Goal: Transaction & Acquisition: Purchase product/service

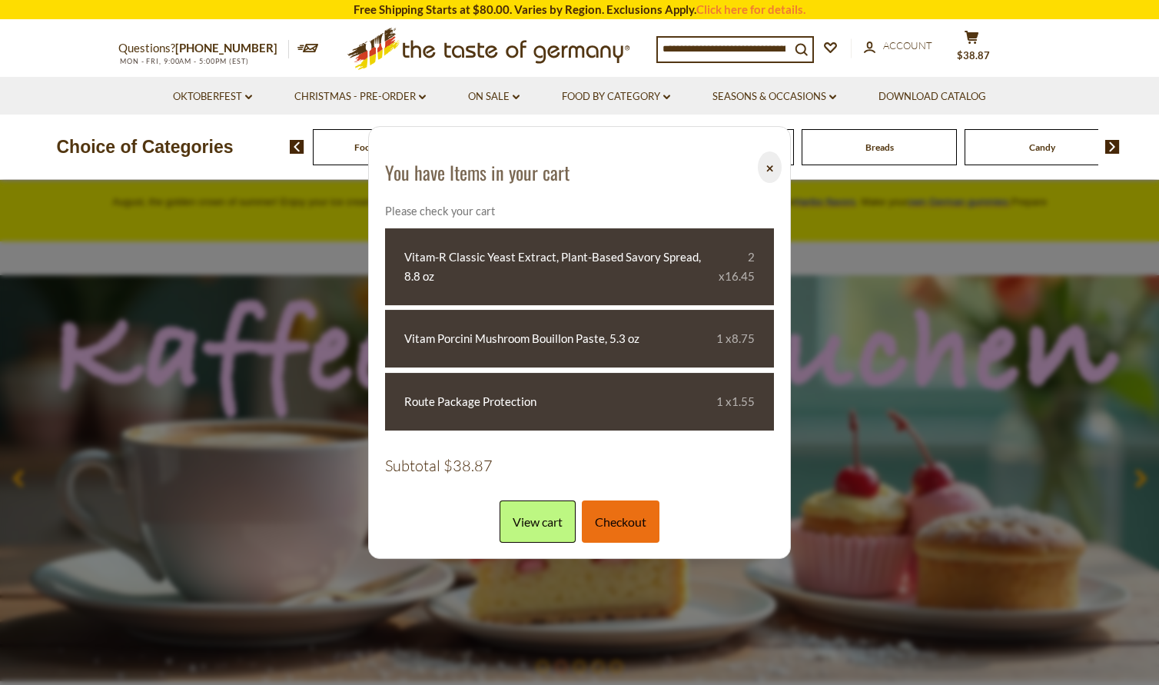
click at [599, 531] on link "Checkout" at bounding box center [621, 521] width 78 height 42
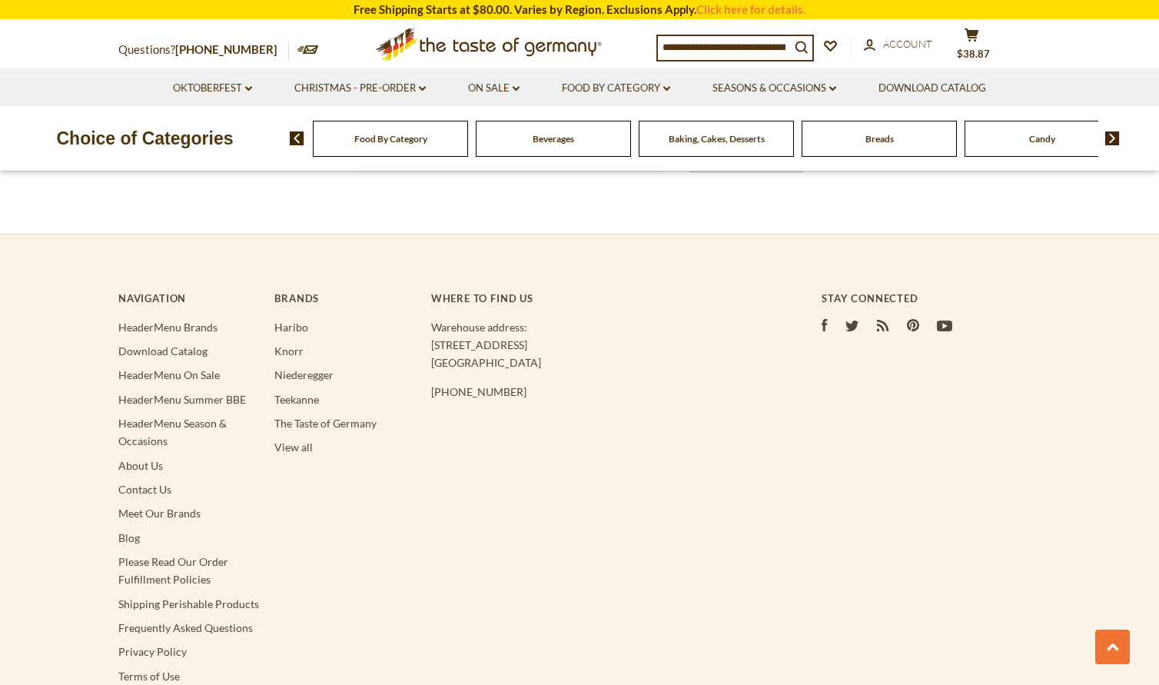
scroll to position [2535, 0]
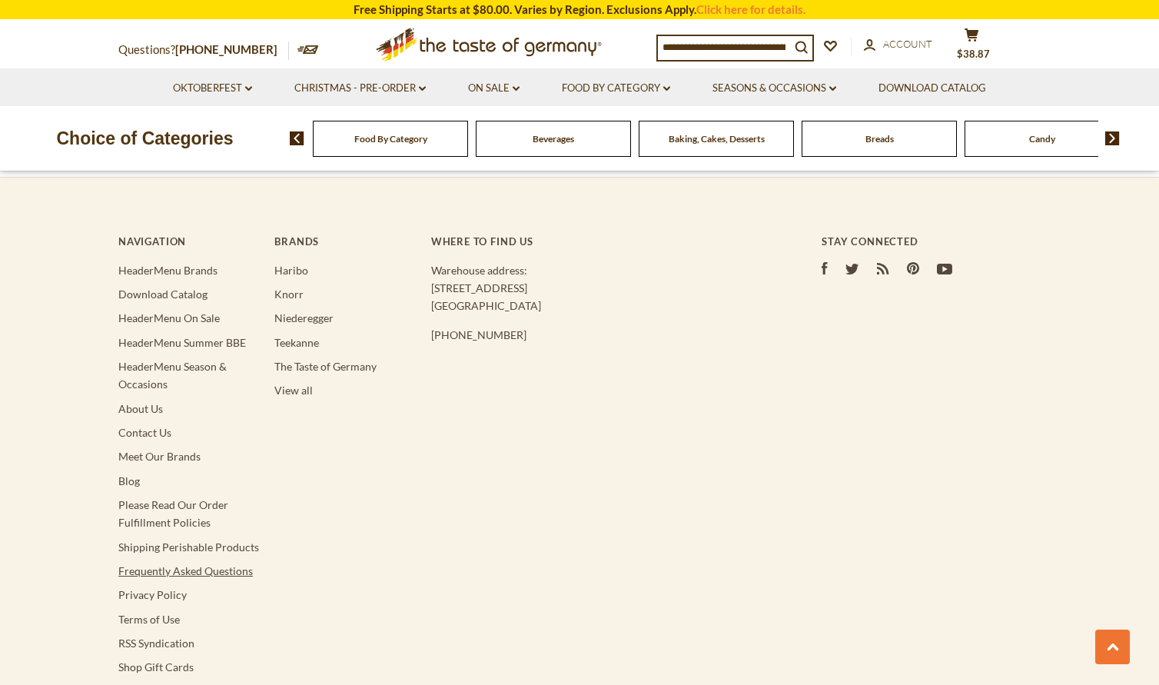
click at [209, 564] on link "Frequently Asked Questions" at bounding box center [185, 570] width 134 height 13
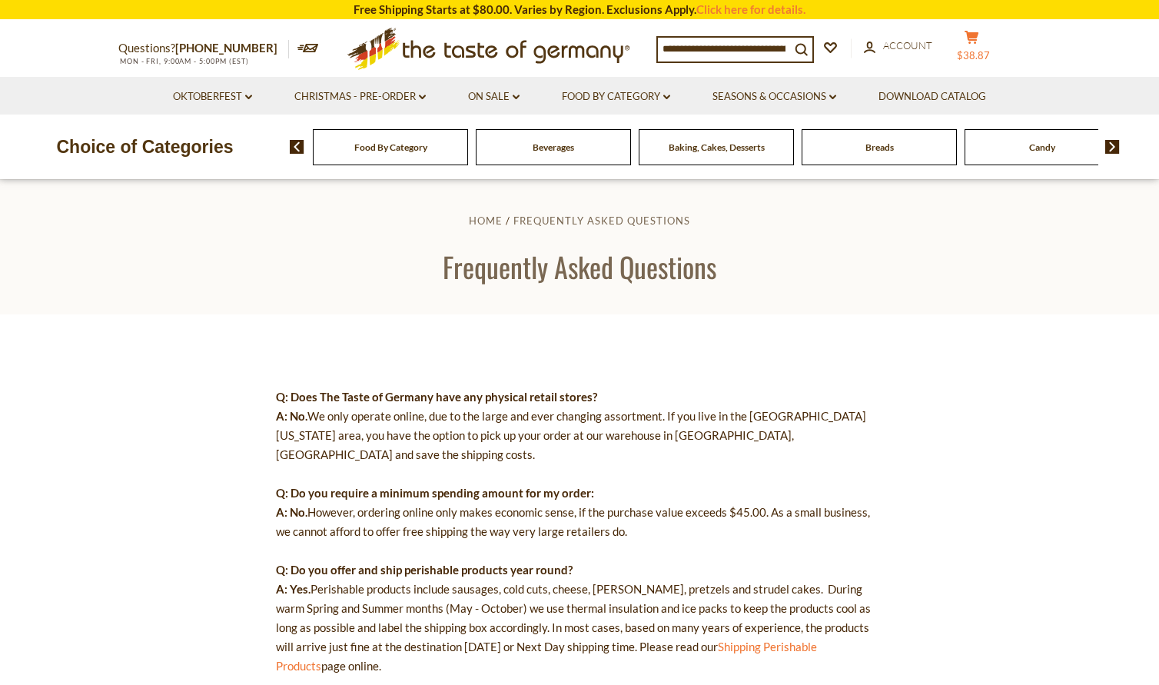
click at [987, 44] on button "cart $38.87" at bounding box center [971, 49] width 46 height 38
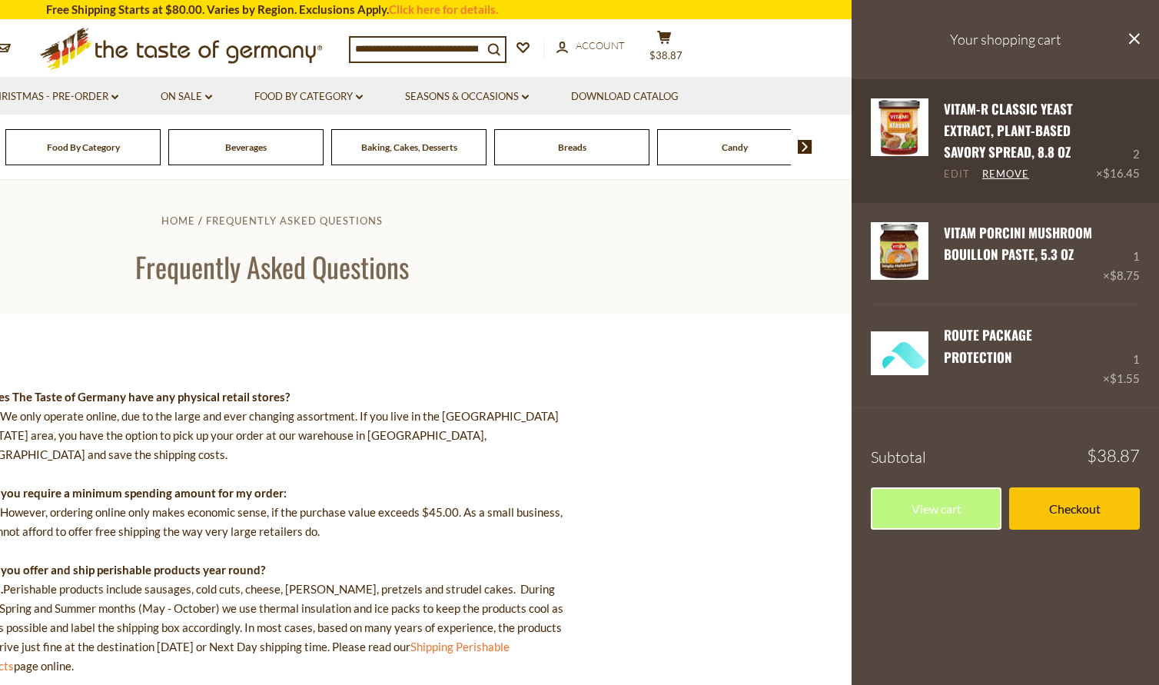
click at [951, 168] on link "Edit" at bounding box center [957, 175] width 26 height 14
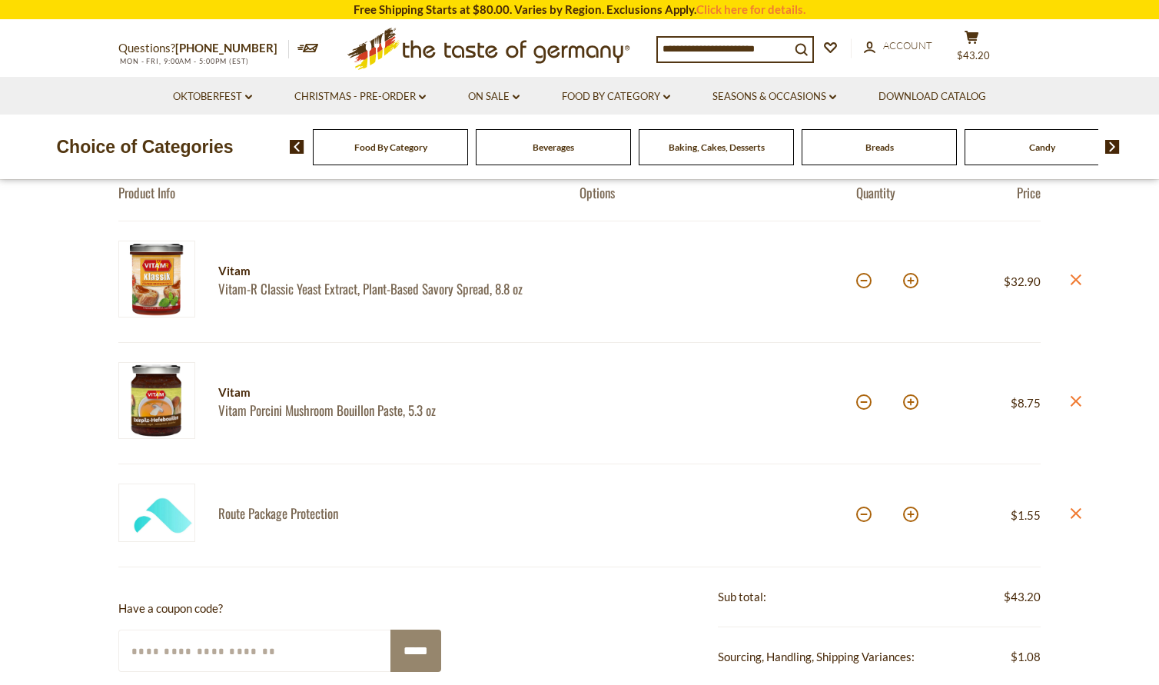
scroll to position [154, 0]
click at [914, 280] on button at bounding box center [910, 279] width 15 height 15
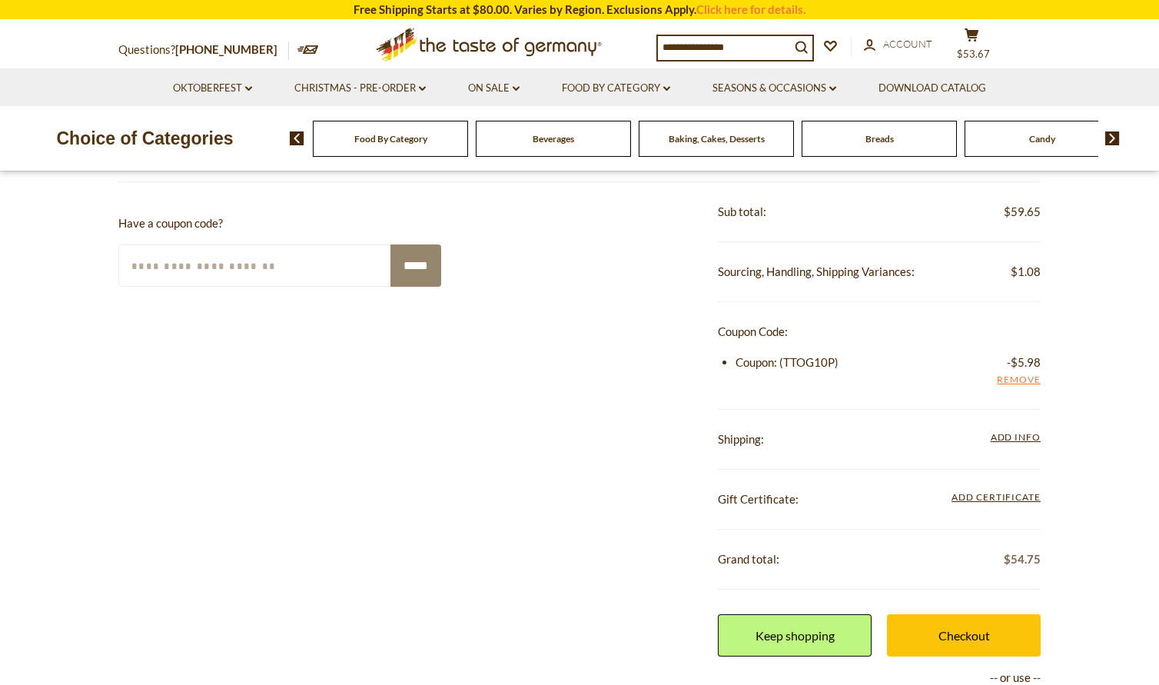
scroll to position [768, 0]
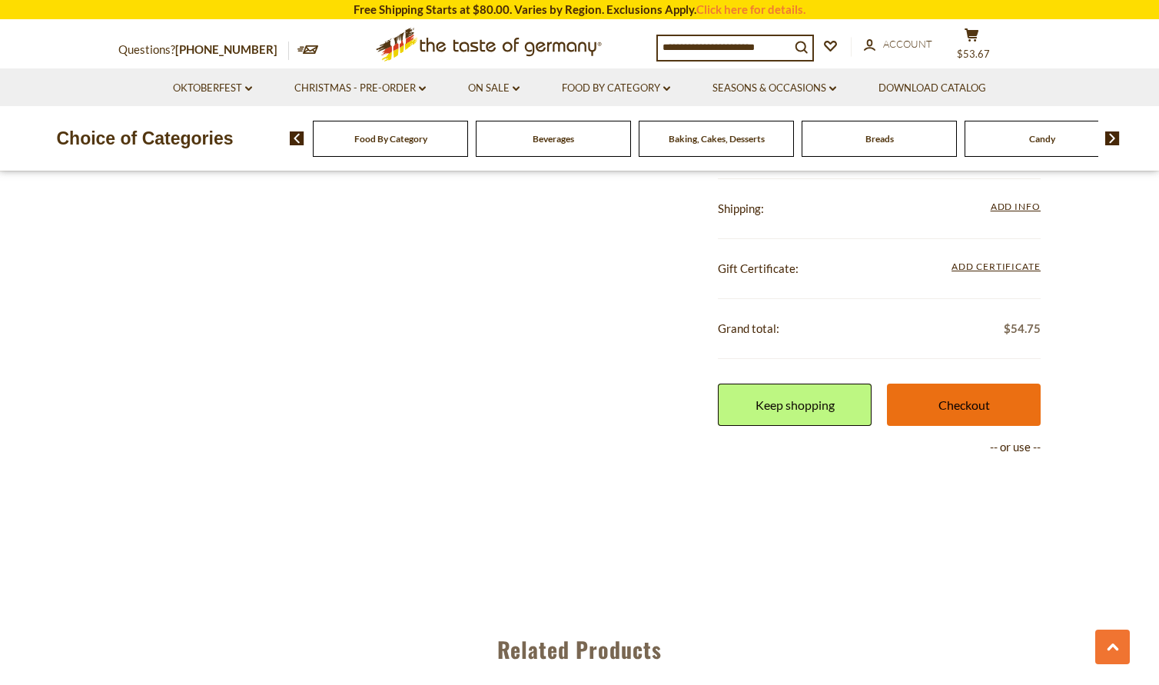
click at [969, 403] on link "Checkout" at bounding box center [964, 404] width 154 height 42
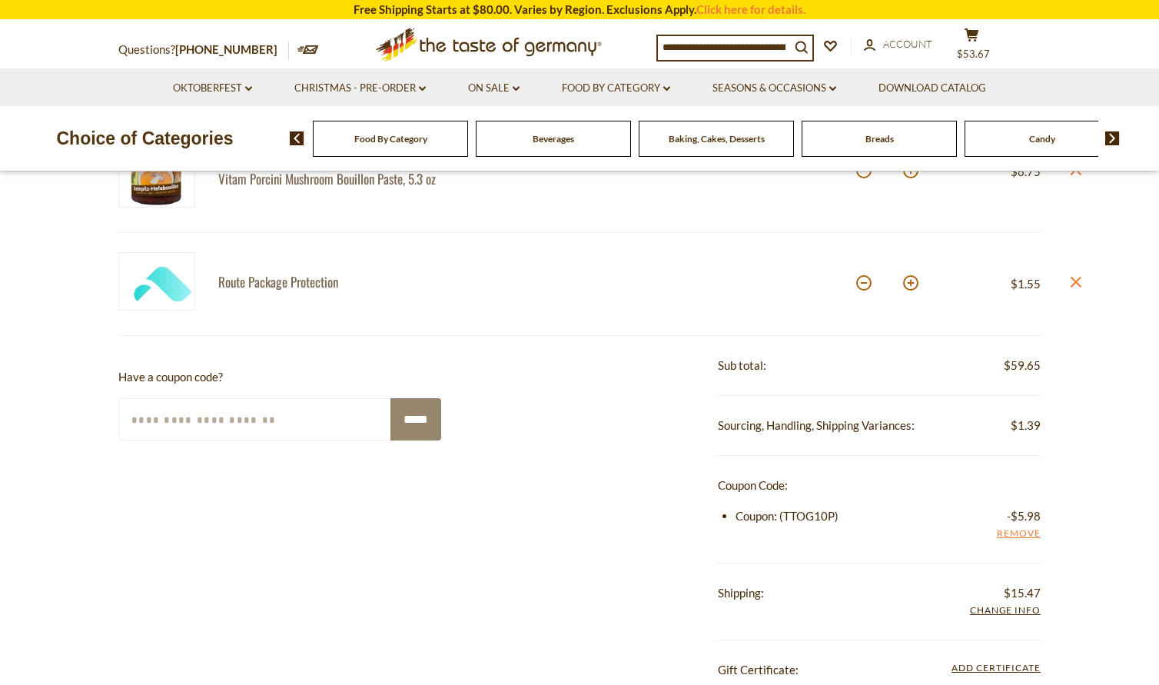
scroll to position [77, 0]
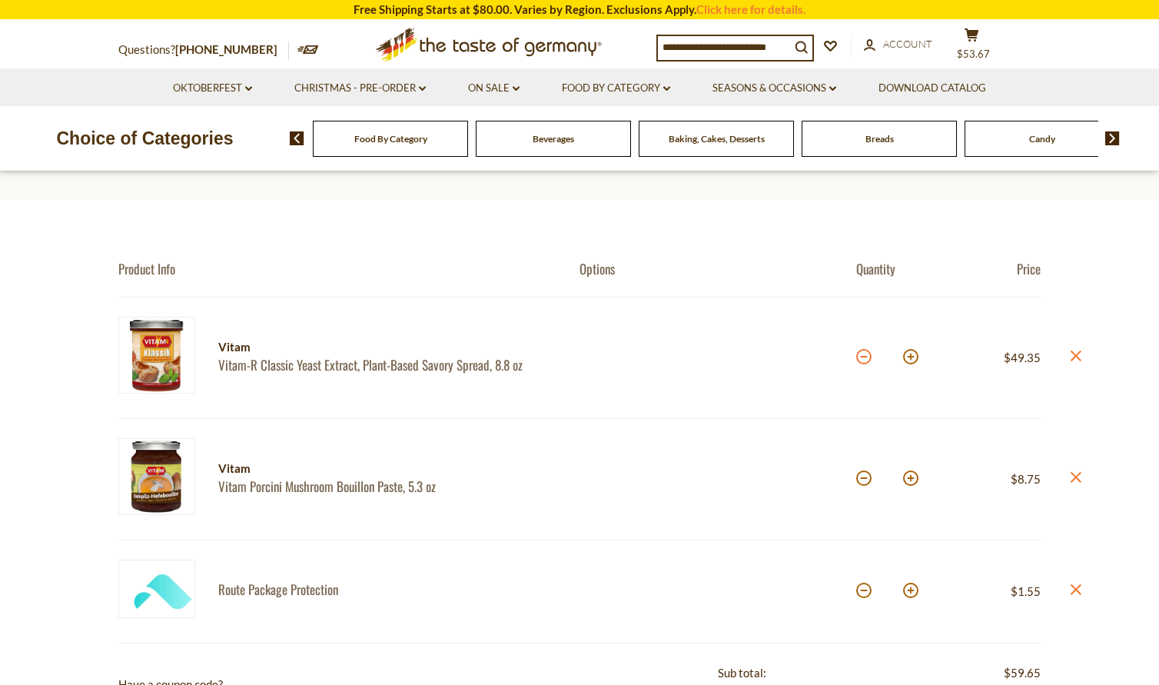
drag, startPoint x: 864, startPoint y: 360, endPoint x: 533, endPoint y: 283, distance: 340.0
click at [864, 360] on button at bounding box center [863, 356] width 15 height 15
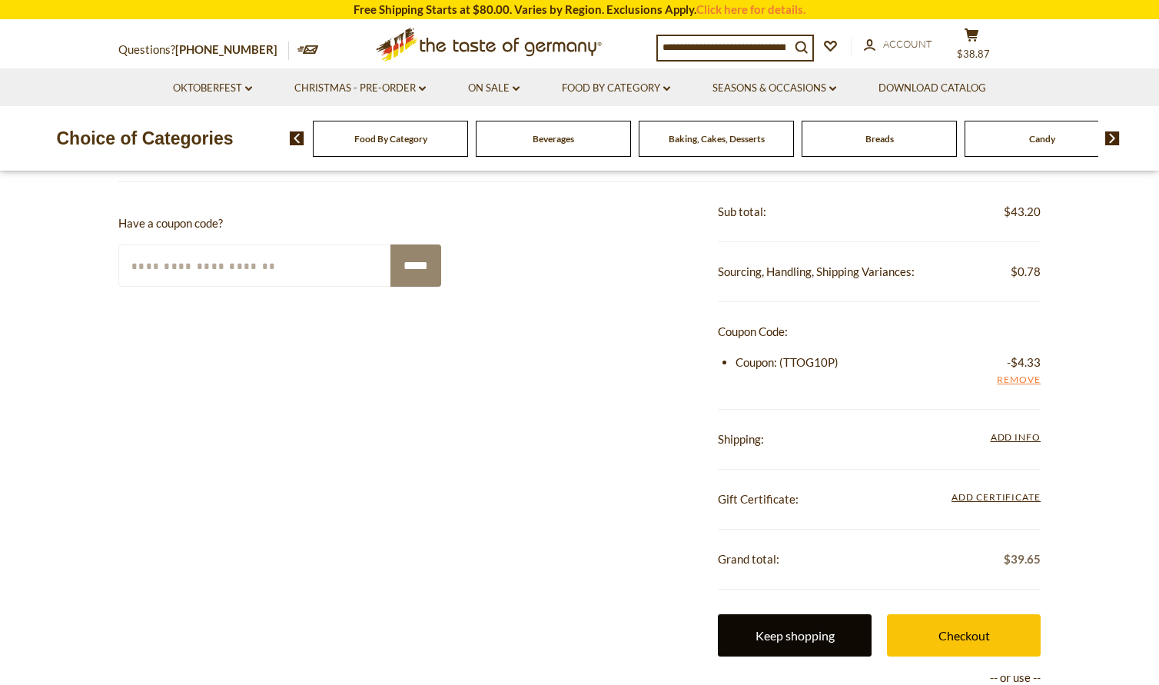
scroll to position [615, 0]
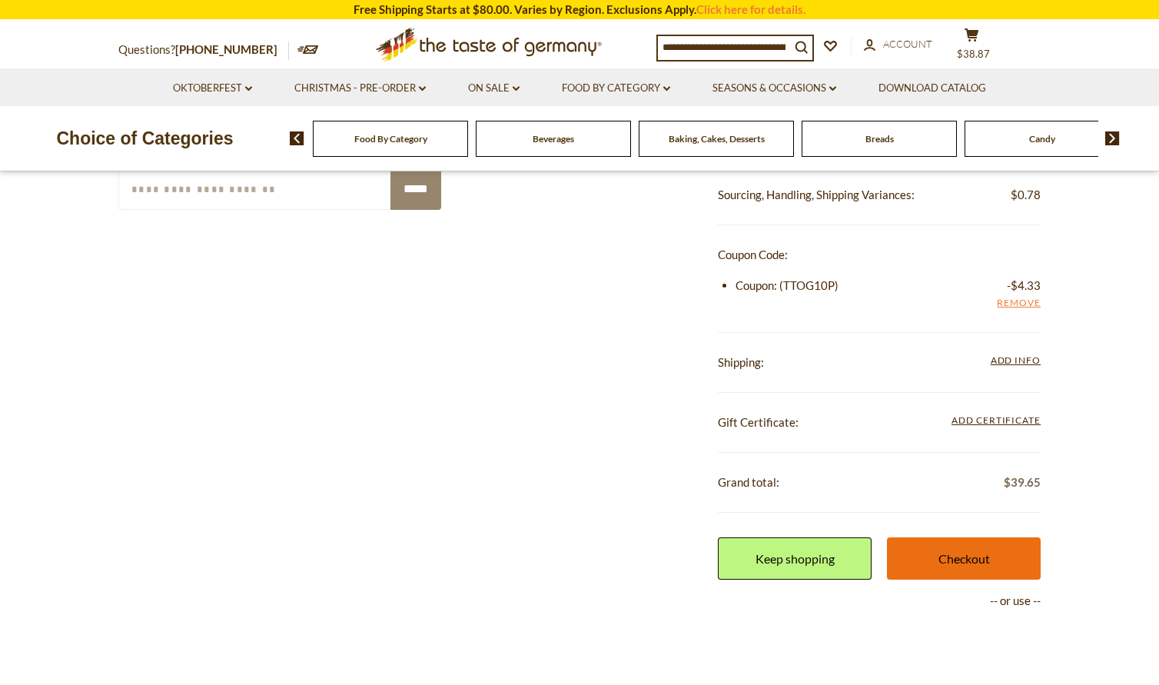
click at [944, 549] on link "Checkout" at bounding box center [964, 558] width 154 height 42
